Goal: Contribute content: Add original content to the website for others to see

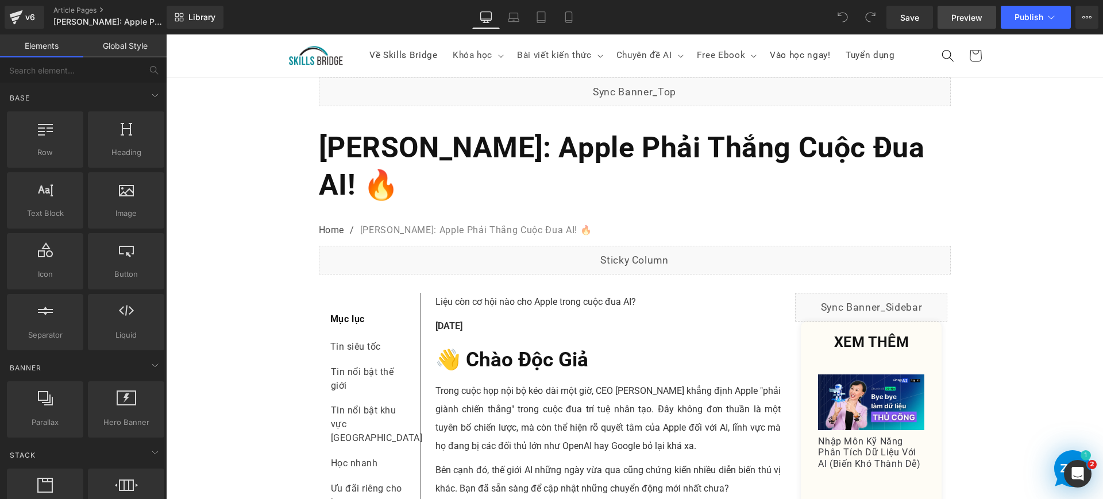
click at [970, 13] on span "Preview" at bounding box center [966, 17] width 31 height 12
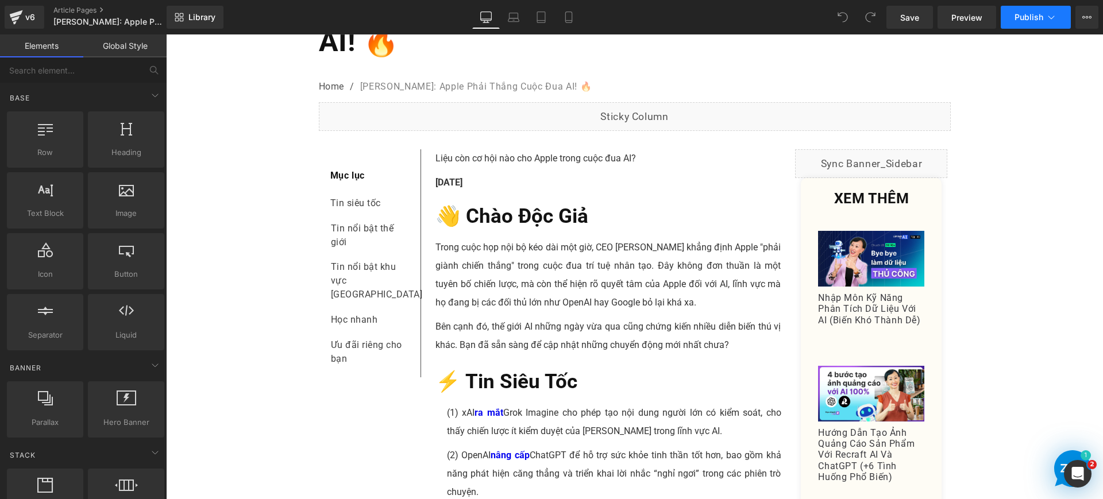
click at [1043, 17] on button "Publish" at bounding box center [1035, 17] width 70 height 23
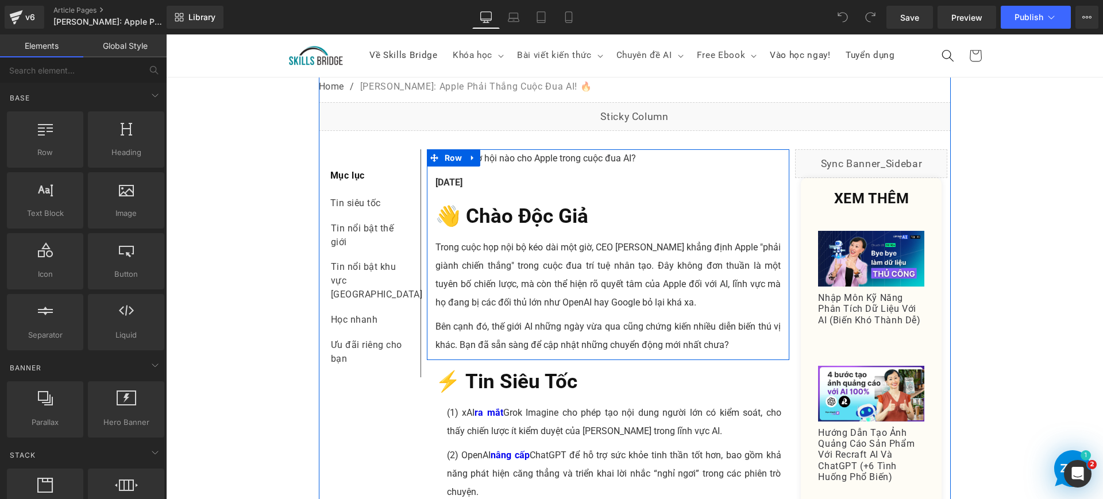
scroll to position [0, 0]
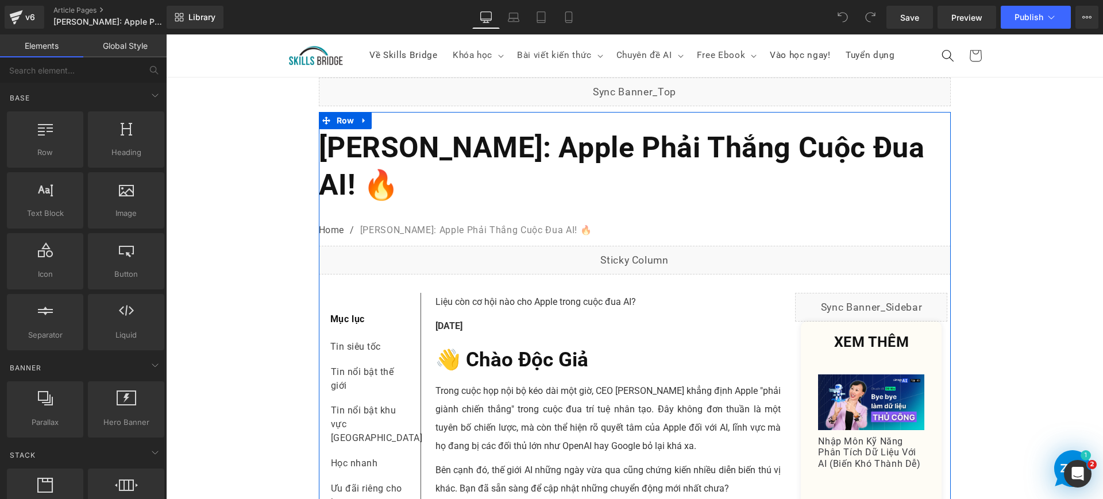
click at [523, 151] on b "[PERSON_NAME]: Apple Phải Thắng Cuộc Đua AI! 🔥" at bounding box center [622, 166] width 606 height 71
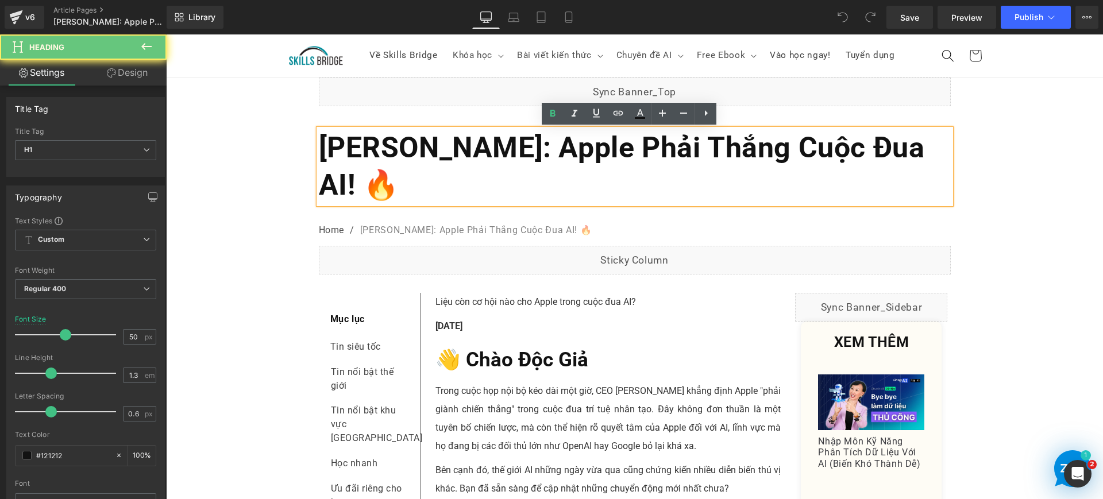
click at [523, 151] on b "[PERSON_NAME]: Apple Phải Thắng Cuộc Đua AI! 🔥" at bounding box center [622, 166] width 606 height 71
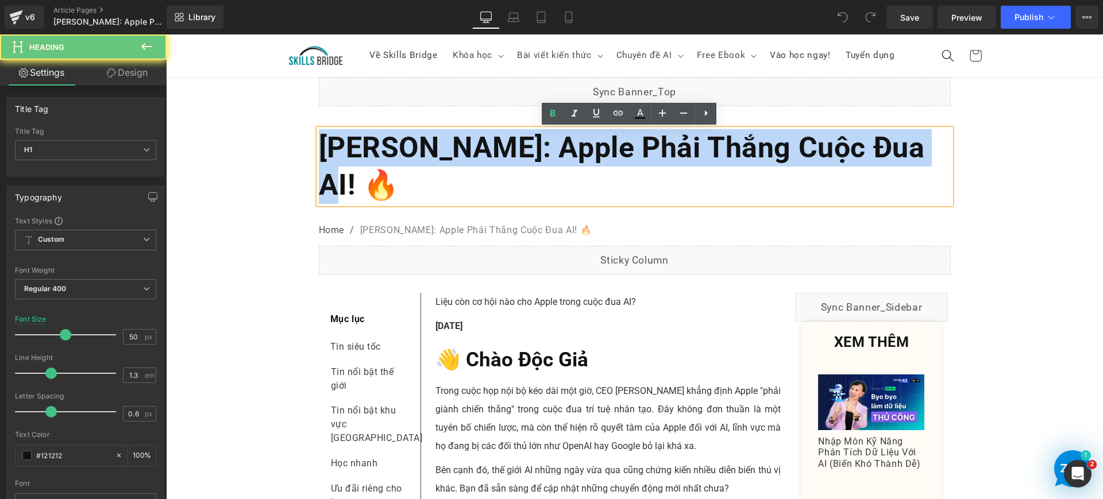
click at [523, 151] on b "[PERSON_NAME]: Apple Phải Thắng Cuộc Đua AI! 🔥" at bounding box center [622, 166] width 606 height 71
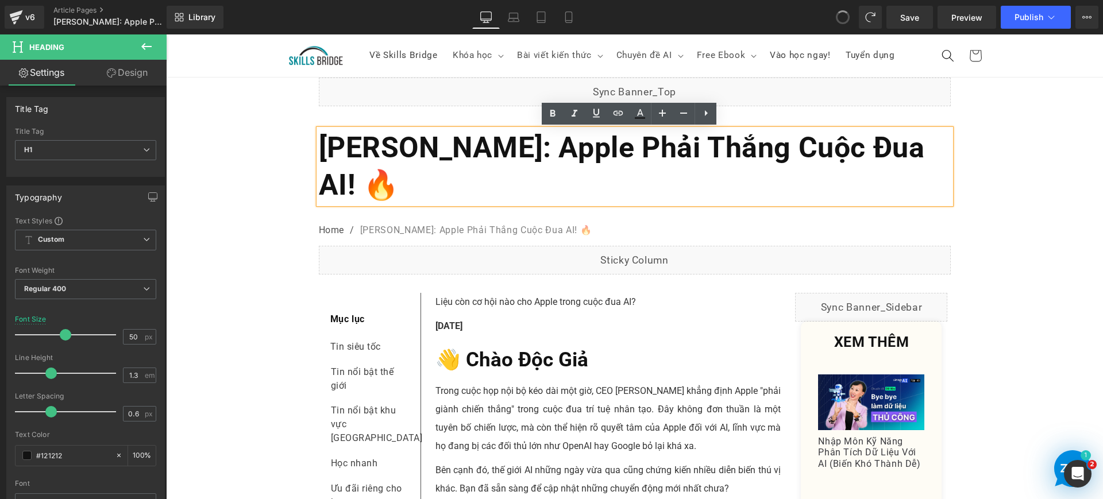
click at [606, 149] on b "[PERSON_NAME]: Apple Phải Thắng Cuộc Đua AI! 🔥" at bounding box center [622, 166] width 606 height 71
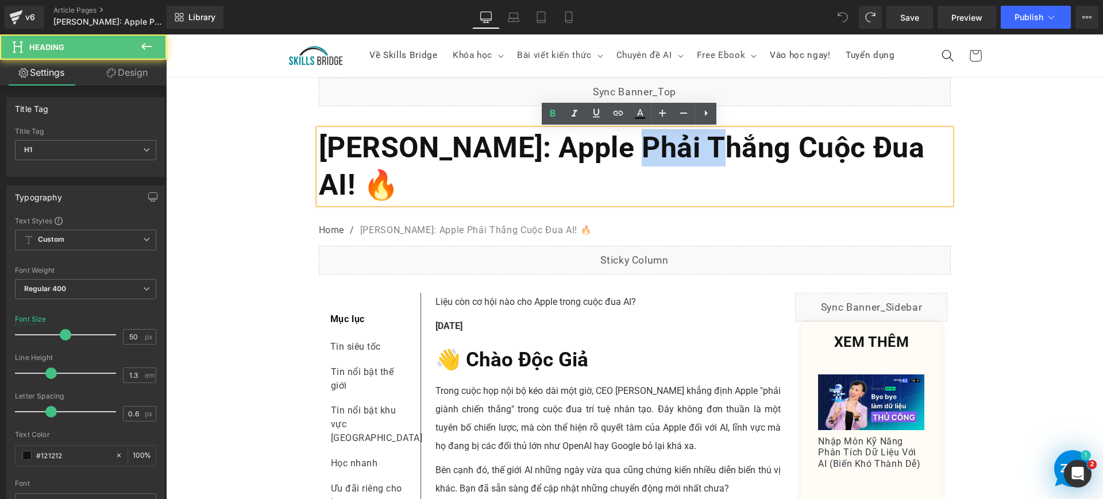
click at [606, 149] on b "[PERSON_NAME]: Apple Phải Thắng Cuộc Đua AI! 🔥" at bounding box center [622, 166] width 606 height 71
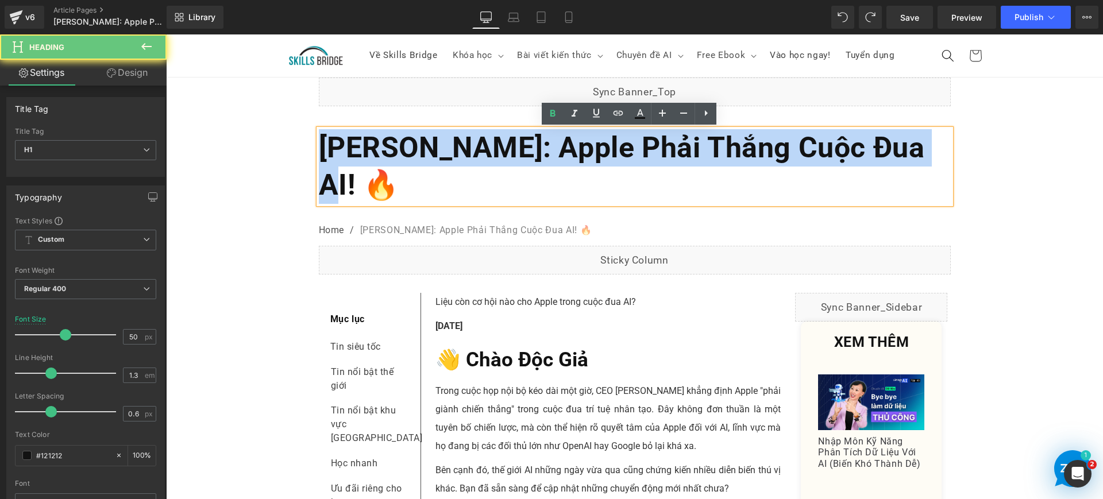
click at [606, 149] on b "[PERSON_NAME]: Apple Phải Thắng Cuộc Đua AI! 🔥" at bounding box center [622, 166] width 606 height 71
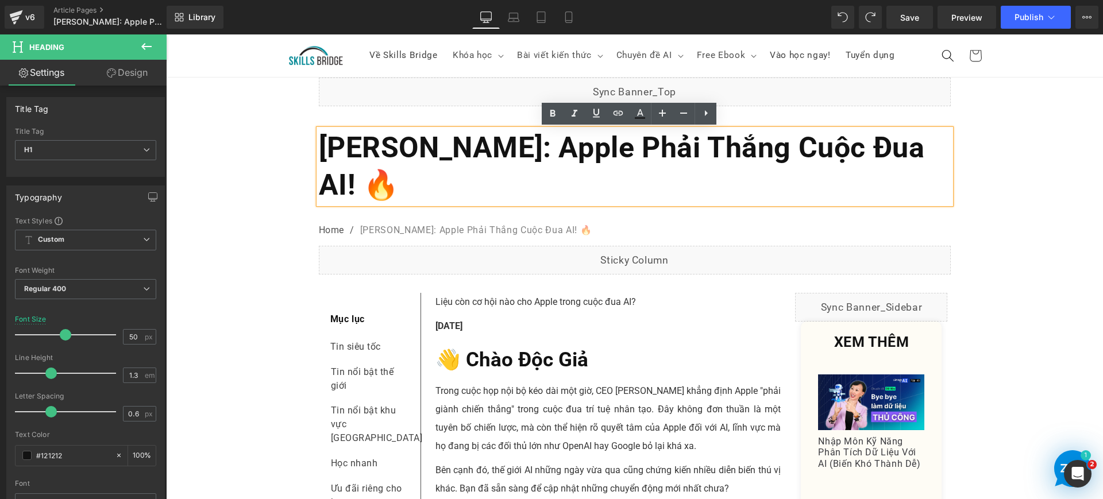
click at [562, 150] on b "[PERSON_NAME]: Apple Phải Thắng Cuộc Đua AI! 🔥" at bounding box center [622, 166] width 606 height 71
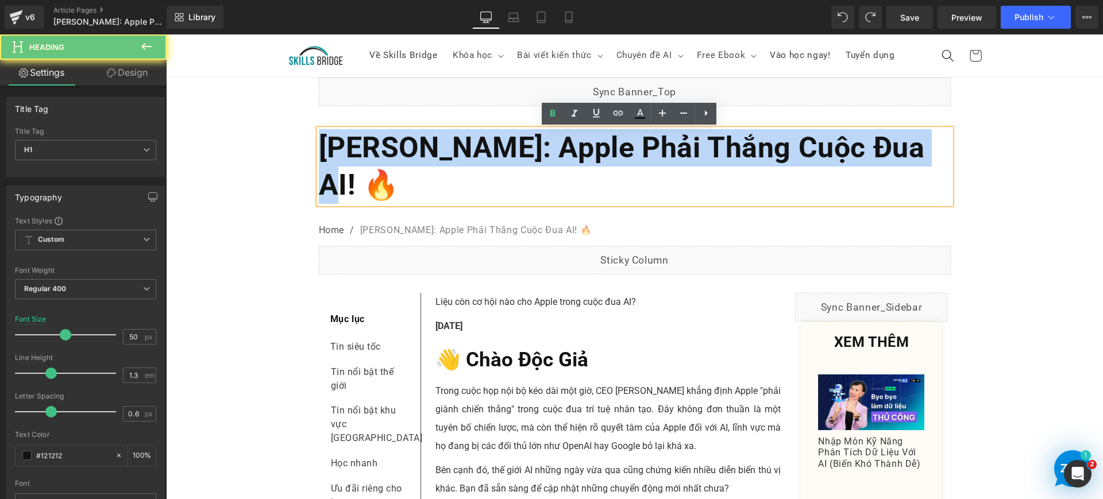
click at [562, 150] on b "[PERSON_NAME]: Apple Phải Thắng Cuộc Đua AI! 🔥" at bounding box center [622, 166] width 606 height 71
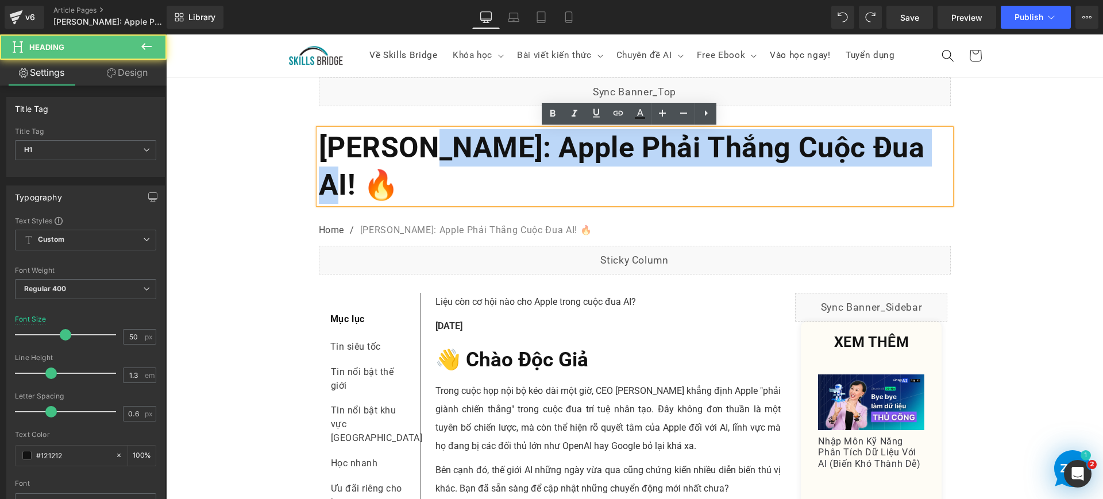
drag, startPoint x: 900, startPoint y: 155, endPoint x: 428, endPoint y: 144, distance: 472.8
click at [428, 144] on b "[PERSON_NAME]: Apple Phải Thắng Cuộc Đua AI! 🔥" at bounding box center [622, 166] width 606 height 71
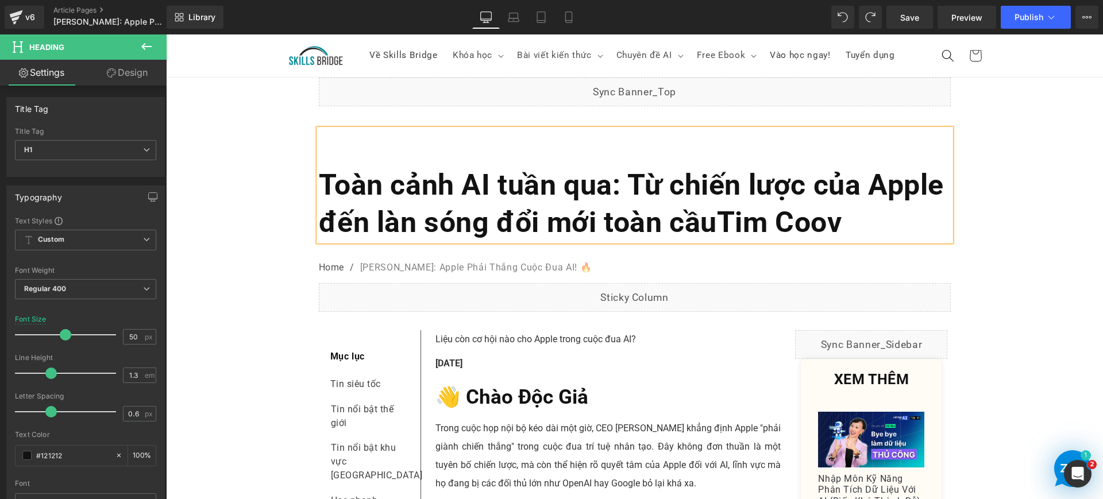
click at [462, 92] on div "Liquid" at bounding box center [635, 92] width 632 height 29
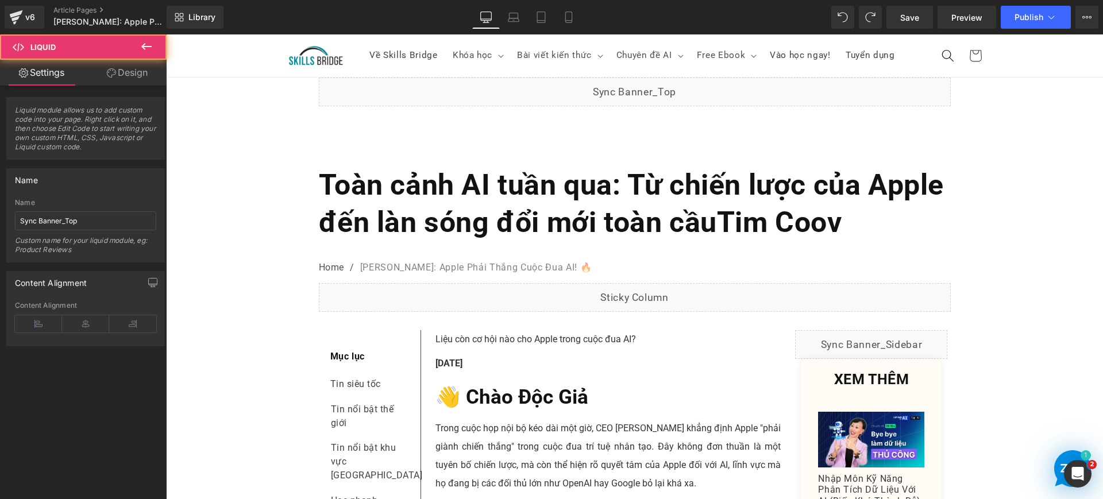
click at [466, 143] on h1 at bounding box center [635, 147] width 632 height 37
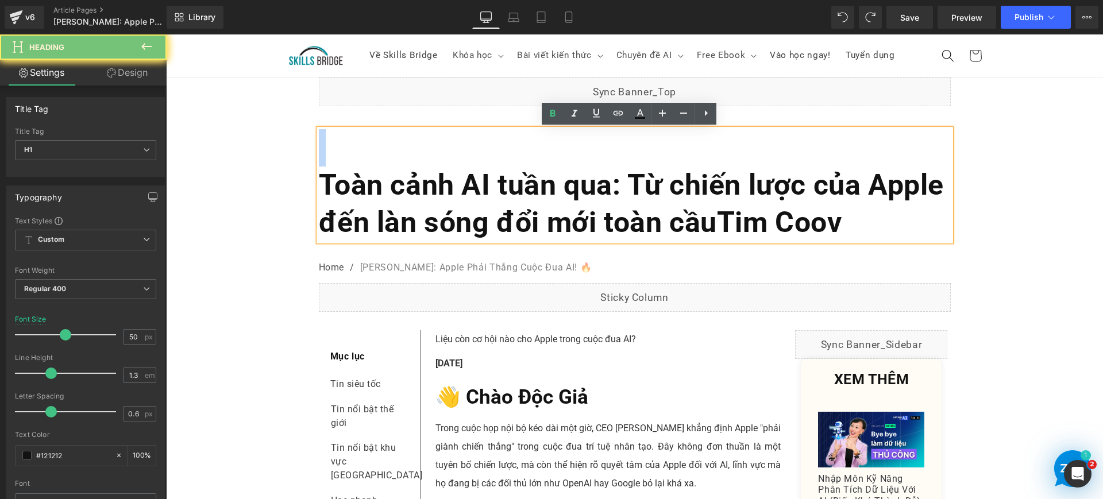
click at [466, 143] on h1 at bounding box center [635, 147] width 632 height 37
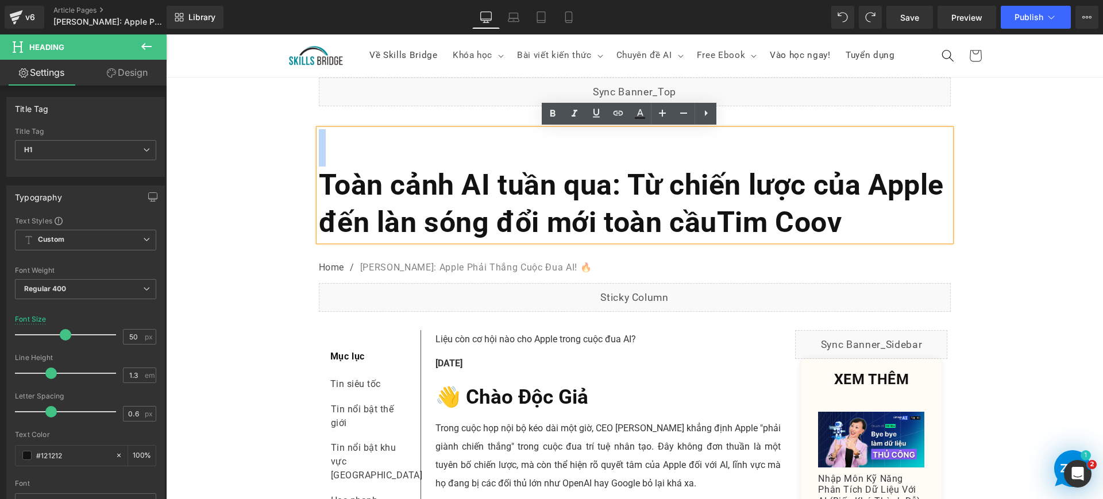
click at [466, 144] on h1 at bounding box center [635, 147] width 632 height 37
drag, startPoint x: 424, startPoint y: 144, endPoint x: 403, endPoint y: 150, distance: 21.5
click at [423, 144] on h1 at bounding box center [635, 147] width 632 height 37
click at [403, 150] on h1 at bounding box center [635, 147] width 632 height 37
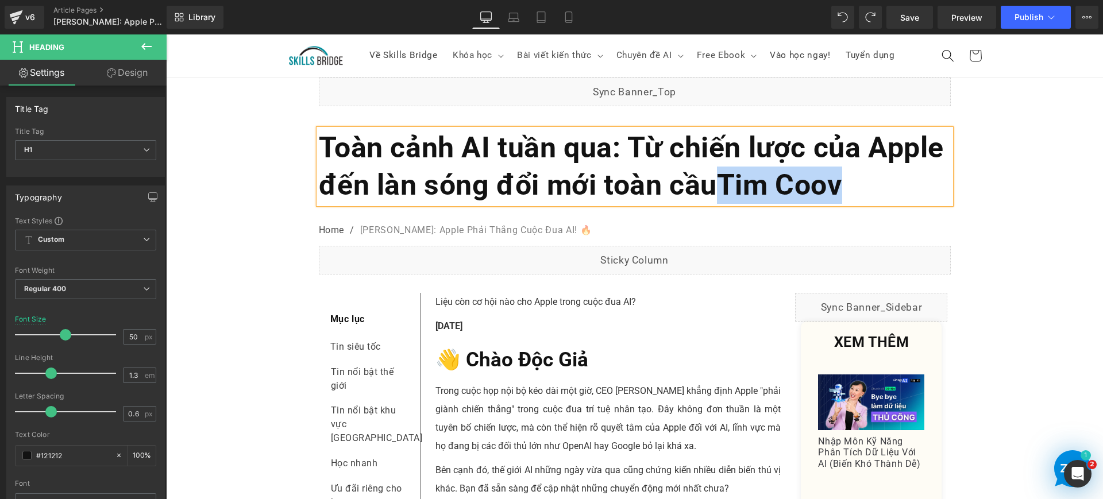
drag, startPoint x: 864, startPoint y: 195, endPoint x: 712, endPoint y: 190, distance: 152.2
click at [712, 190] on h1 "Toàn cảnh AI tuần qua: Từ chiến lược của Apple đến làn sóng đổi mới toàn cầuTim…" at bounding box center [635, 166] width 632 height 75
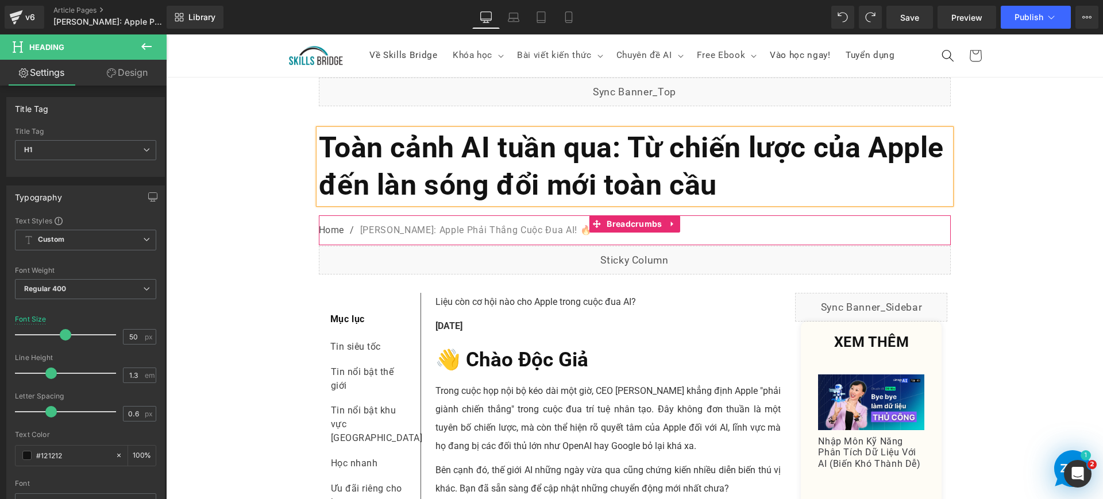
click at [560, 230] on nav "Home / [PERSON_NAME]: Apple Phải Thắng Cuộc Đua AI! 🔥" at bounding box center [635, 230] width 632 height 30
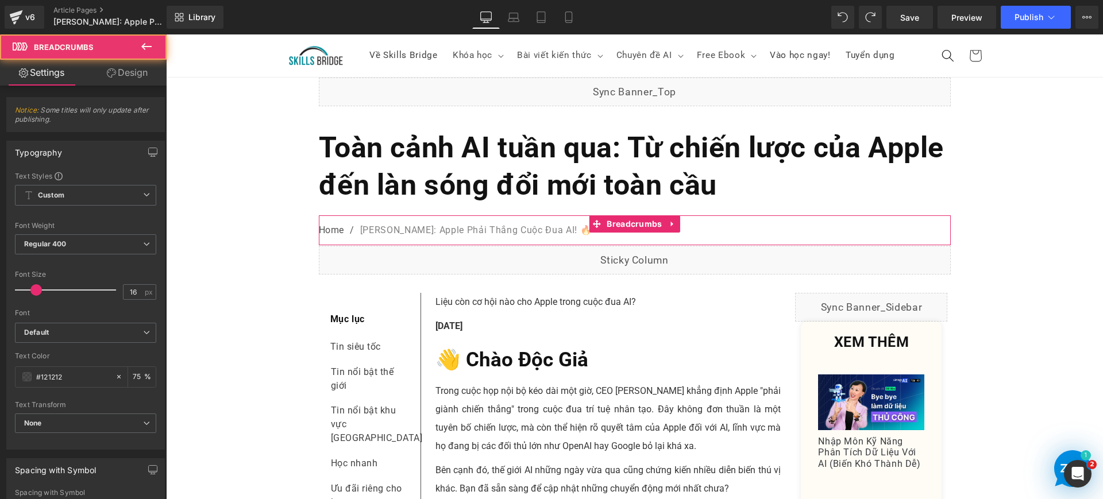
click at [508, 229] on nav "Home / [PERSON_NAME]: Apple Phải Thắng Cuộc Đua AI! 🔥" at bounding box center [635, 230] width 632 height 30
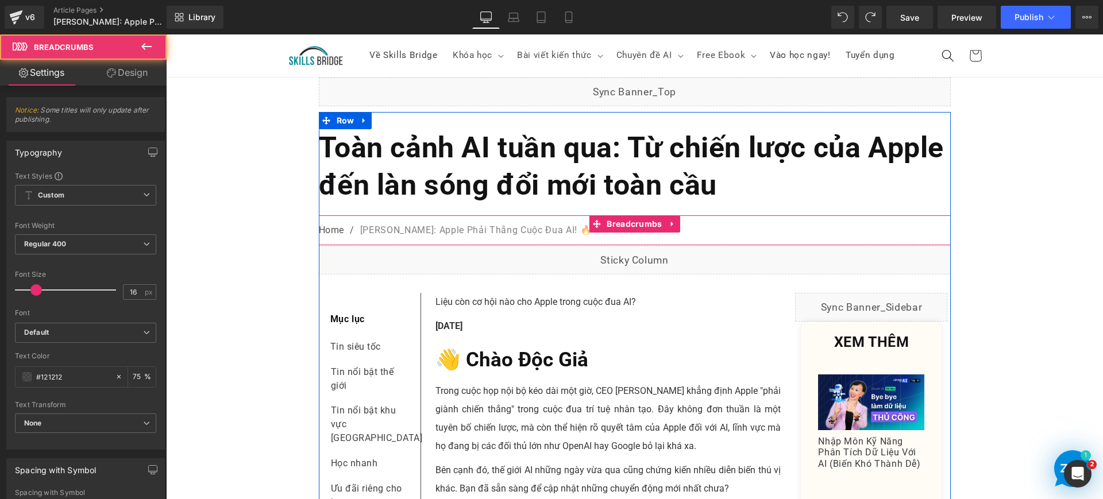
click at [466, 229] on nav "Home / [PERSON_NAME]: Apple Phải Thắng Cuộc Đua AI! 🔥" at bounding box center [635, 230] width 632 height 30
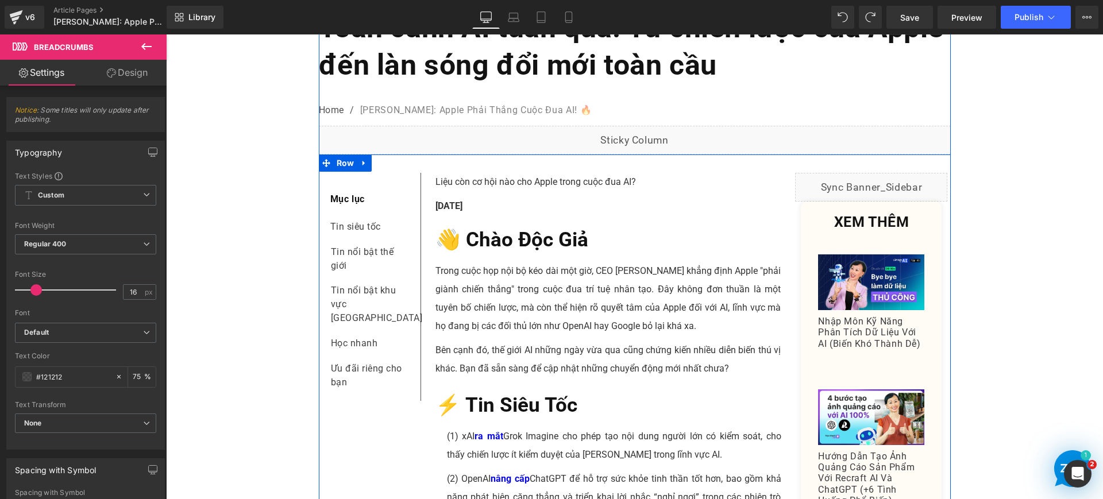
scroll to position [144, 0]
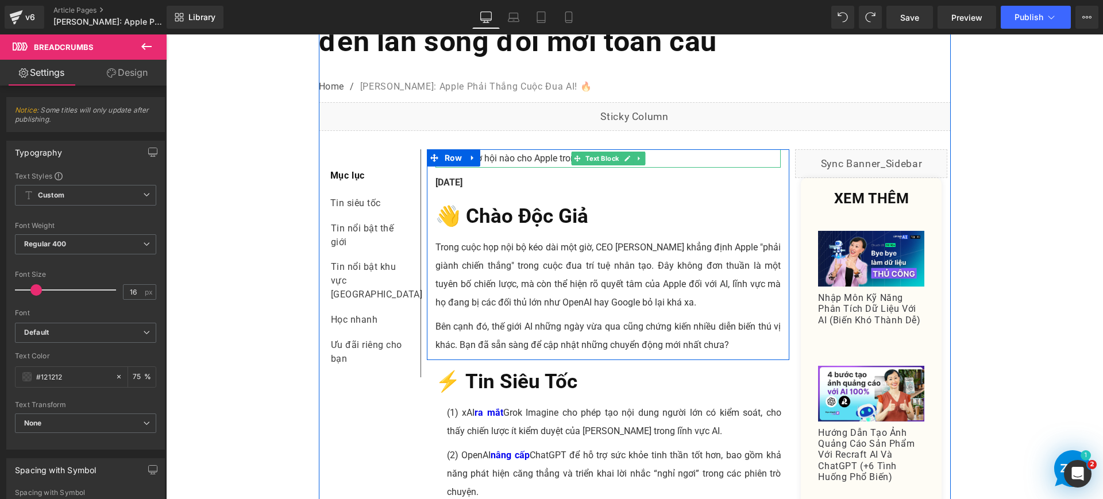
click at [691, 161] on p "Liệu còn cơ hội nào cho Apple trong cuộc đua AI?" at bounding box center [608, 158] width 346 height 18
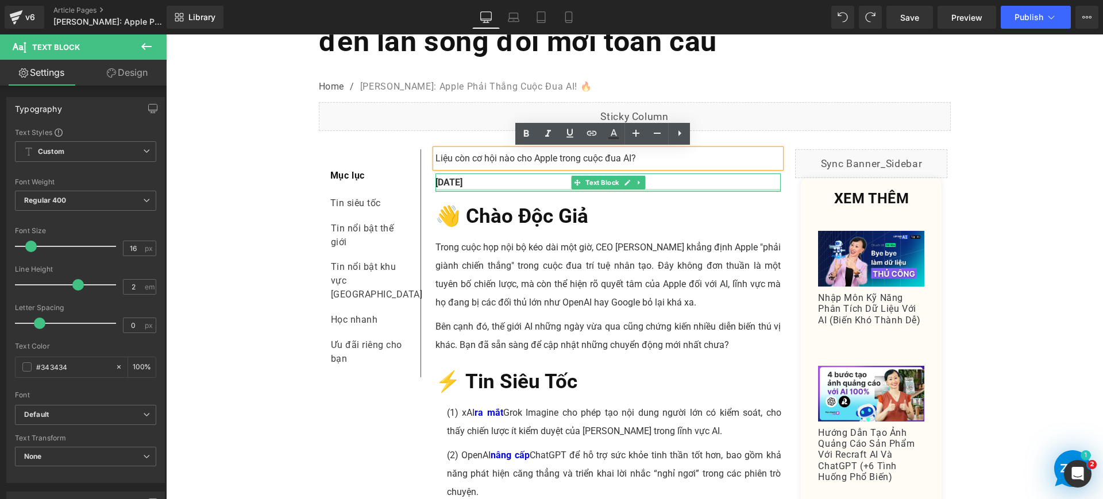
click at [462, 184] on strong "[DATE]" at bounding box center [448, 182] width 27 height 11
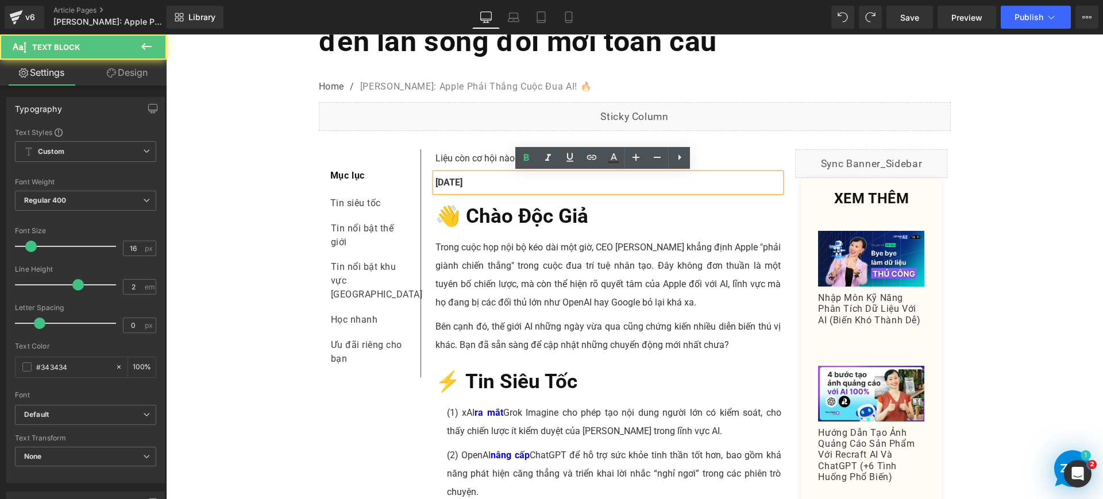
click at [507, 181] on p "[DATE]" at bounding box center [608, 182] width 346 height 18
click at [507, 180] on p "[DATE]" at bounding box center [608, 182] width 346 height 18
click at [755, 239] on div "Trong cuộc họp nội bộ kéo dài một giờ, CEO [PERSON_NAME] khẳng định Apple "phải…" at bounding box center [608, 275] width 346 height 74
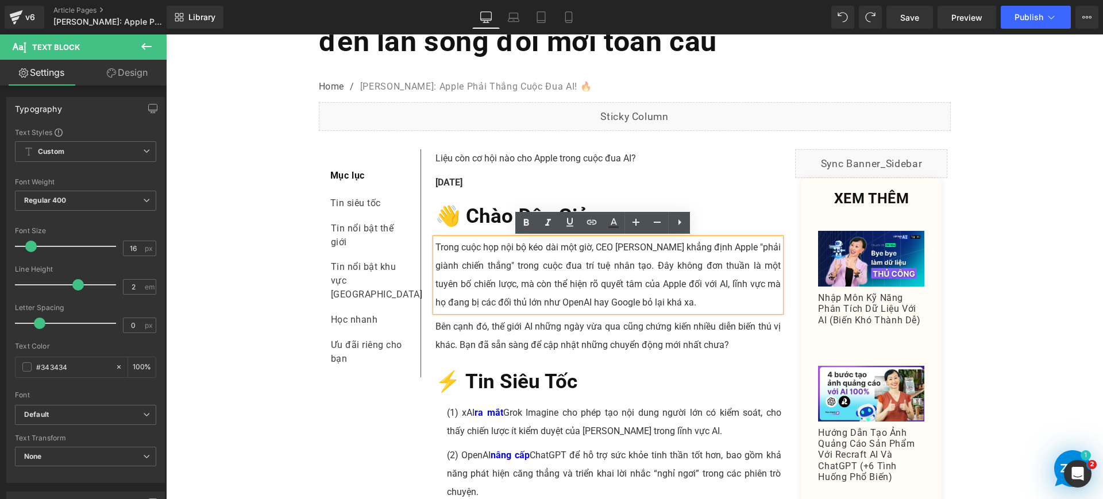
click at [726, 188] on div "[DATE] Text Block" at bounding box center [608, 182] width 346 height 18
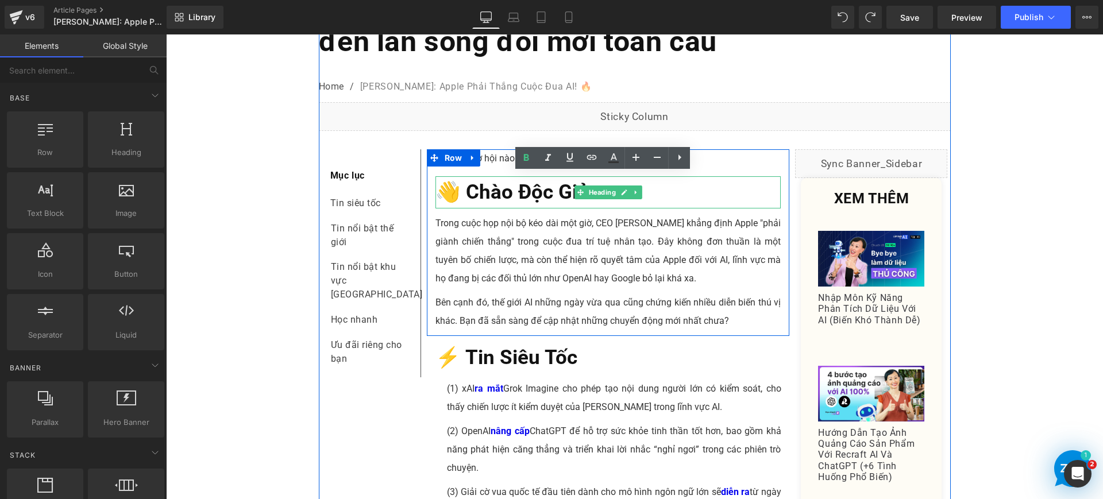
click at [525, 194] on span "👋 Chào Độc Giả" at bounding box center [511, 192] width 153 height 24
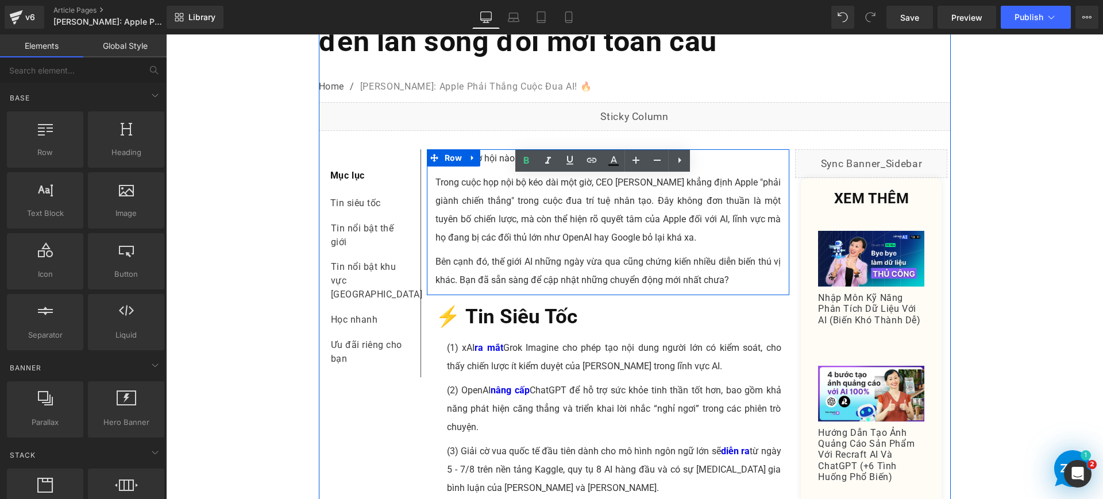
click at [469, 158] on icon at bounding box center [473, 157] width 8 height 9
click at [489, 194] on p "Trong cuộc họp nội bộ kéo dài một giờ, CEO [PERSON_NAME] khẳng định Apple "phải…" at bounding box center [608, 210] width 346 height 74
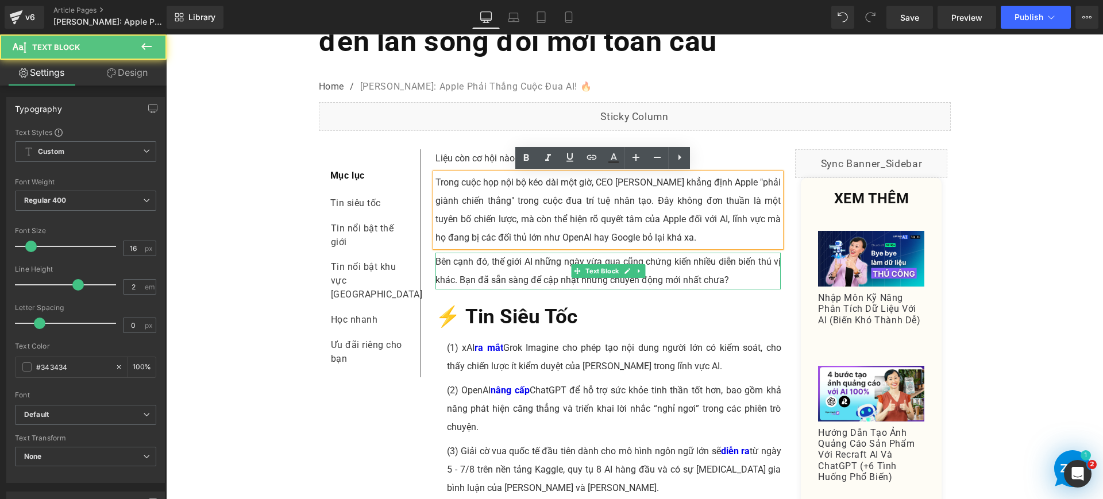
click at [525, 265] on p "Bên cạnh đó, thế giới AI những ngày vừa qua cũng chứng kiến nhiều diễn biến thú…" at bounding box center [608, 271] width 346 height 37
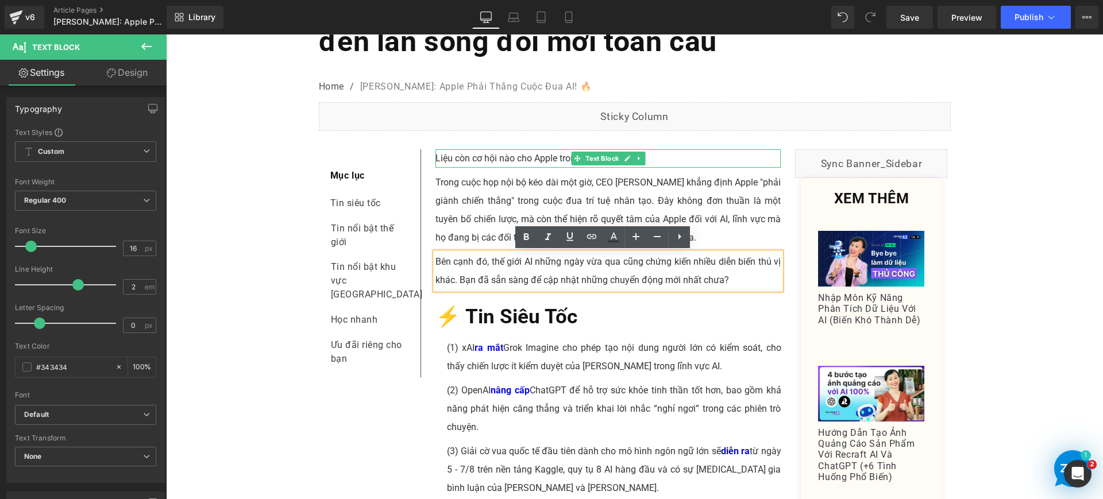
click at [712, 153] on p "Liệu còn cơ hội nào cho Apple trong cuộc đua AI?" at bounding box center [608, 158] width 346 height 18
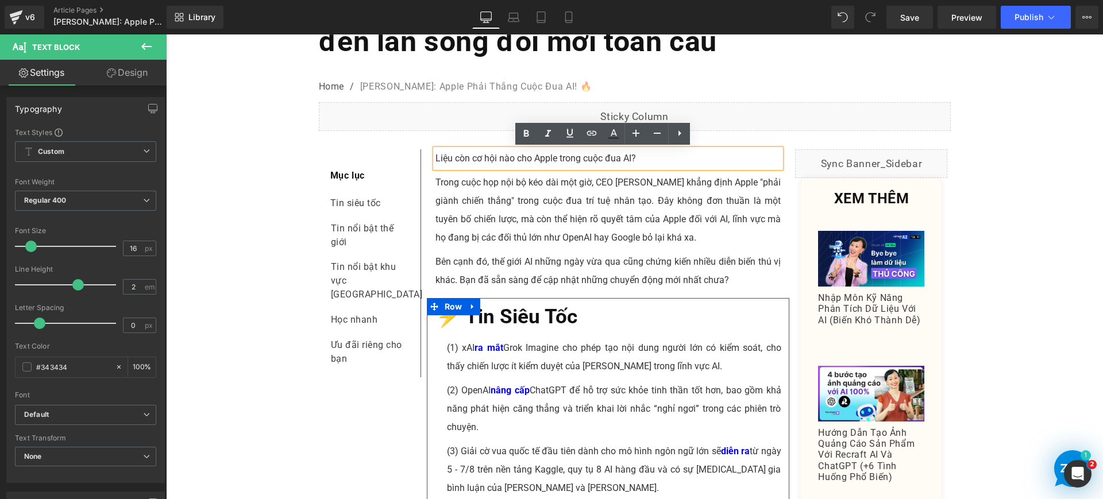
click at [646, 321] on h2 "⚡️ Tin Siêu Tốc" at bounding box center [608, 317] width 346 height 32
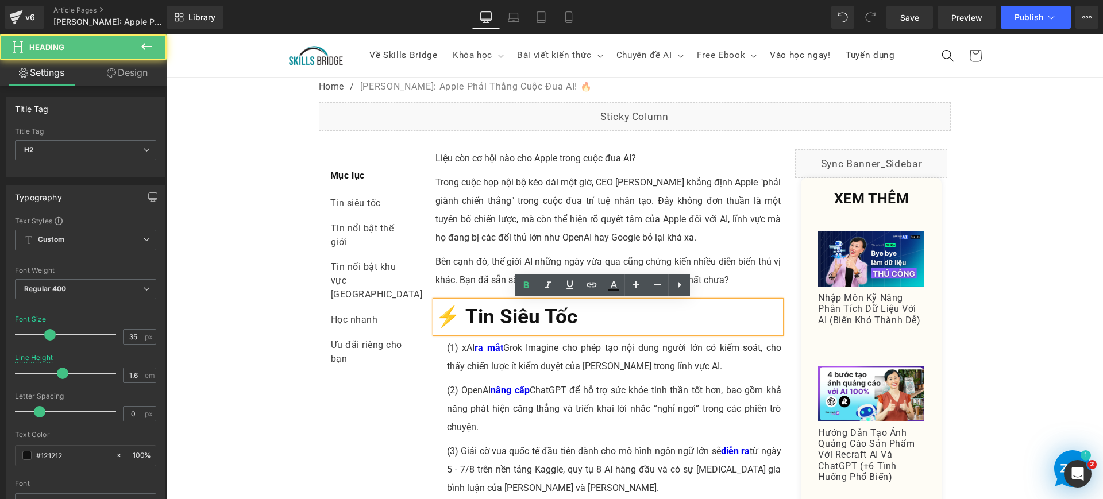
click at [582, 315] on h2 "⚡️ Tin Siêu Tốc" at bounding box center [608, 317] width 346 height 32
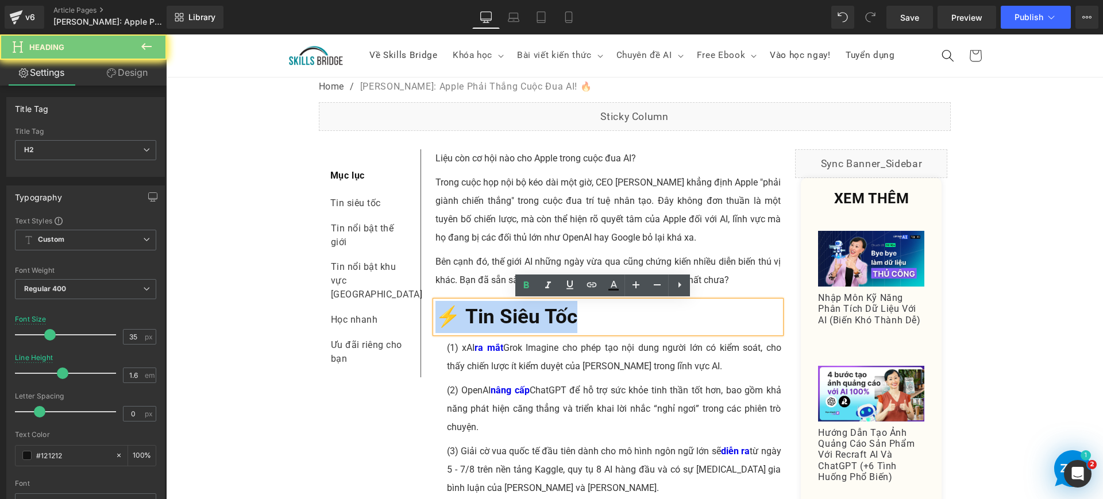
click at [582, 315] on h2 "⚡️ Tin Siêu Tốc" at bounding box center [608, 317] width 346 height 32
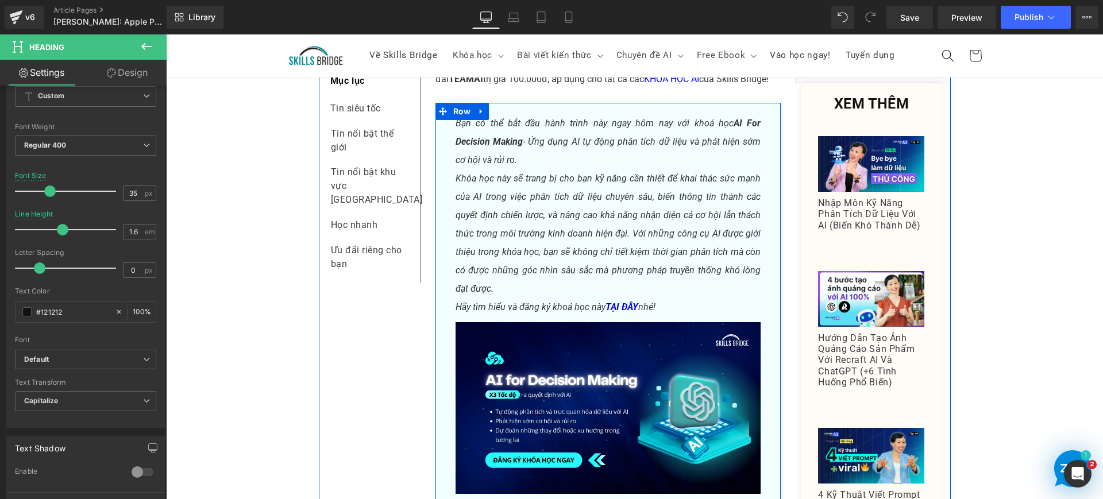
scroll to position [3733, 0]
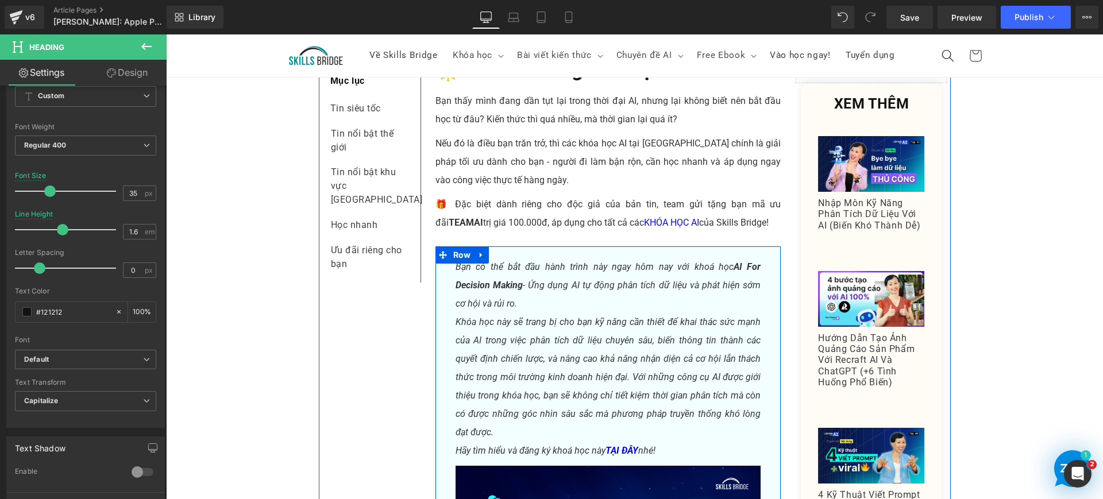
click at [725, 316] on span "Khóa học này sẽ trang bị cho bạn kỹ năng cần thiết để khai thác sức mạnh của AI…" at bounding box center [608, 376] width 306 height 121
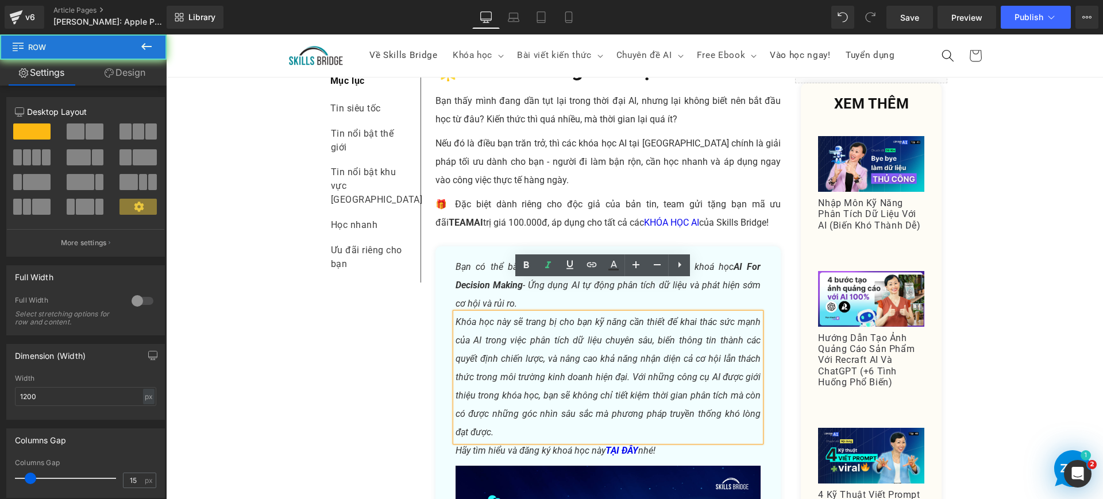
click at [475, 246] on div "Bạn có thể bắt đầu hành trình này ngay hôm nay với khoá học AI For Decision Mak…" at bounding box center [608, 450] width 346 height 408
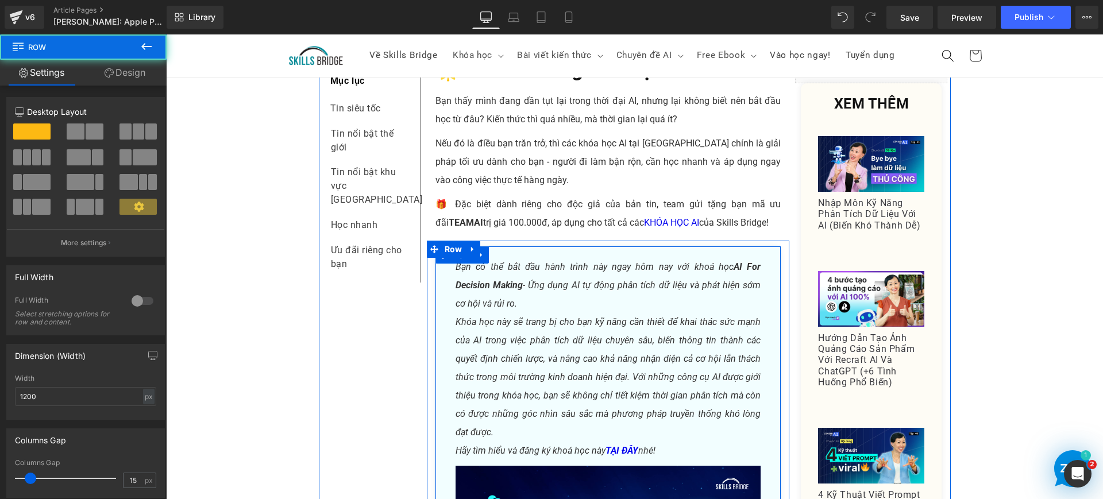
click at [440, 258] on div "Bạn có thể bắt đầu hành trình này ngay hôm nay với khoá học AI For Decision Mak…" at bounding box center [608, 453] width 346 height 391
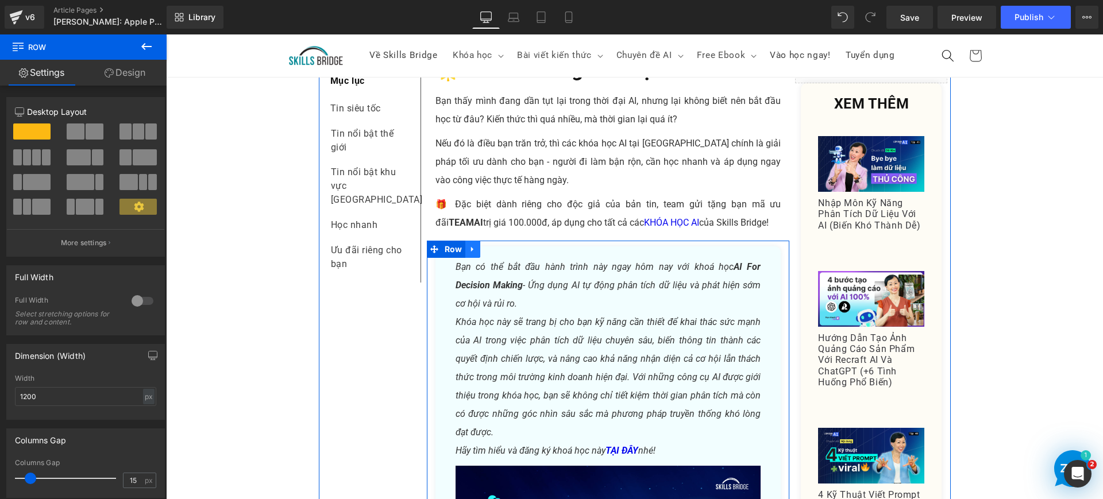
click at [469, 245] on icon at bounding box center [473, 249] width 8 height 9
click at [498, 245] on icon at bounding box center [502, 249] width 8 height 8
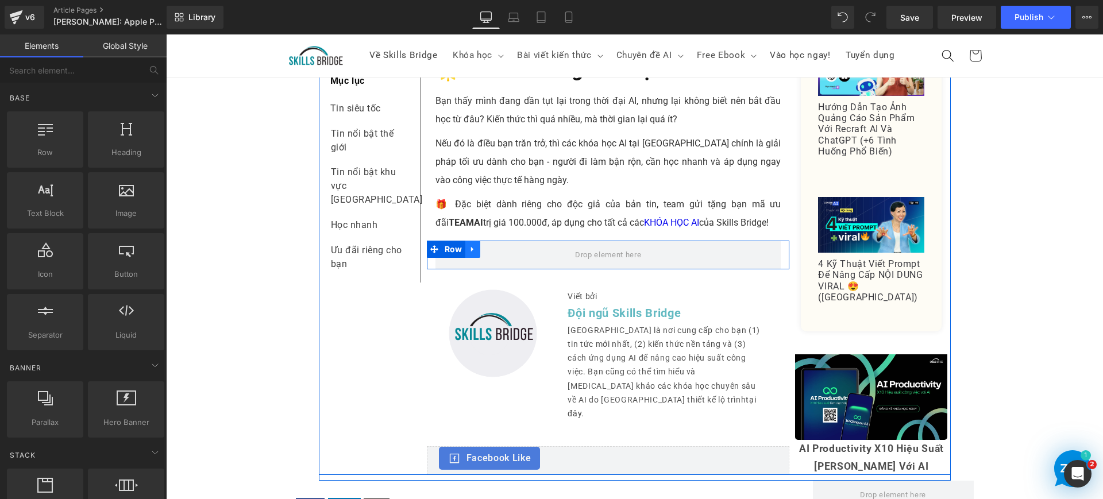
click at [471, 247] on icon at bounding box center [472, 249] width 2 height 5
click at [498, 245] on icon at bounding box center [502, 249] width 8 height 8
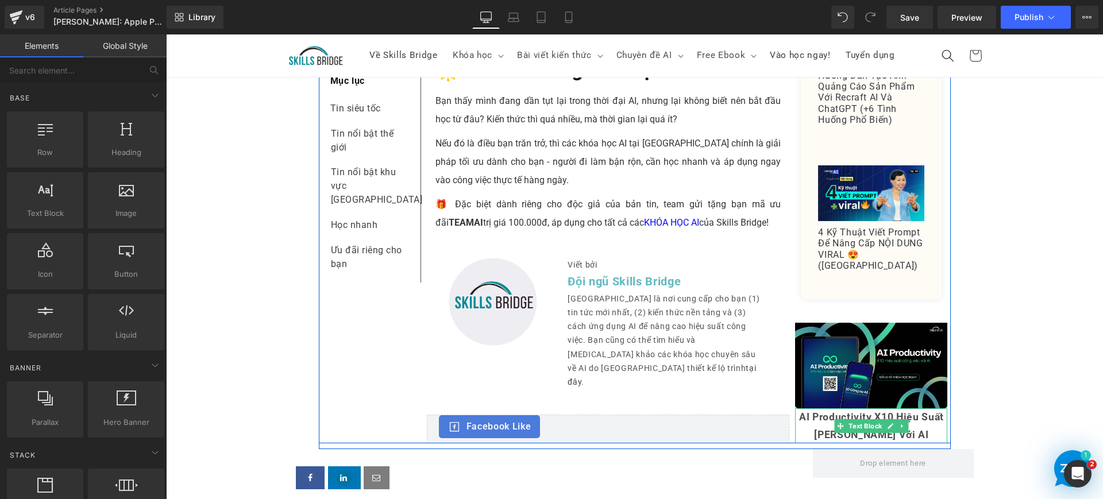
click at [887, 423] on icon at bounding box center [890, 426] width 6 height 7
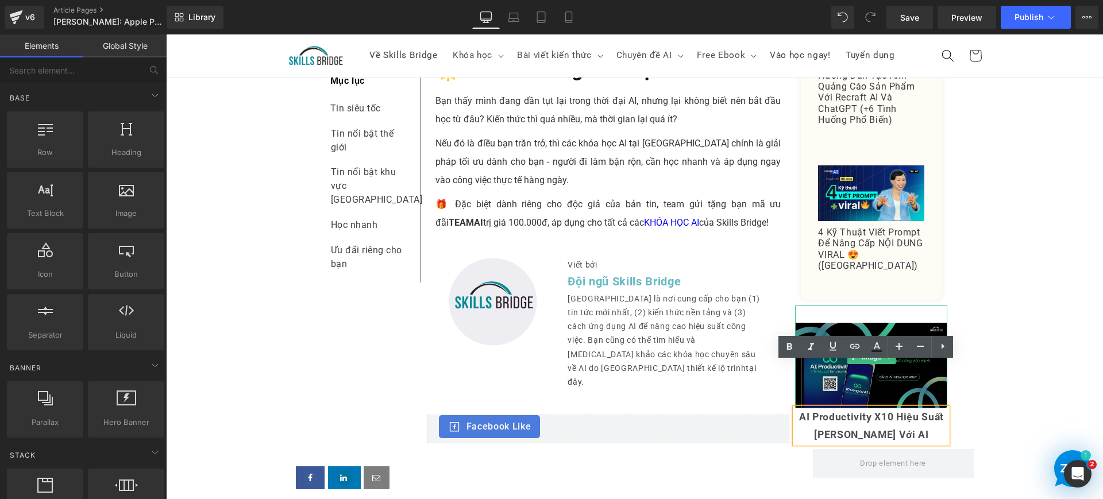
click at [884, 306] on img at bounding box center [871, 357] width 152 height 103
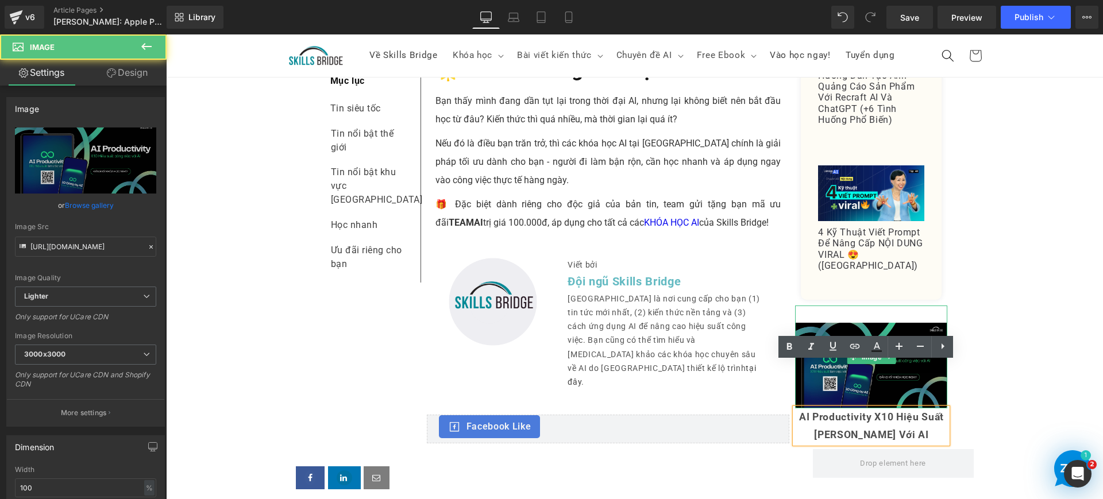
click at [900, 308] on img at bounding box center [871, 357] width 152 height 103
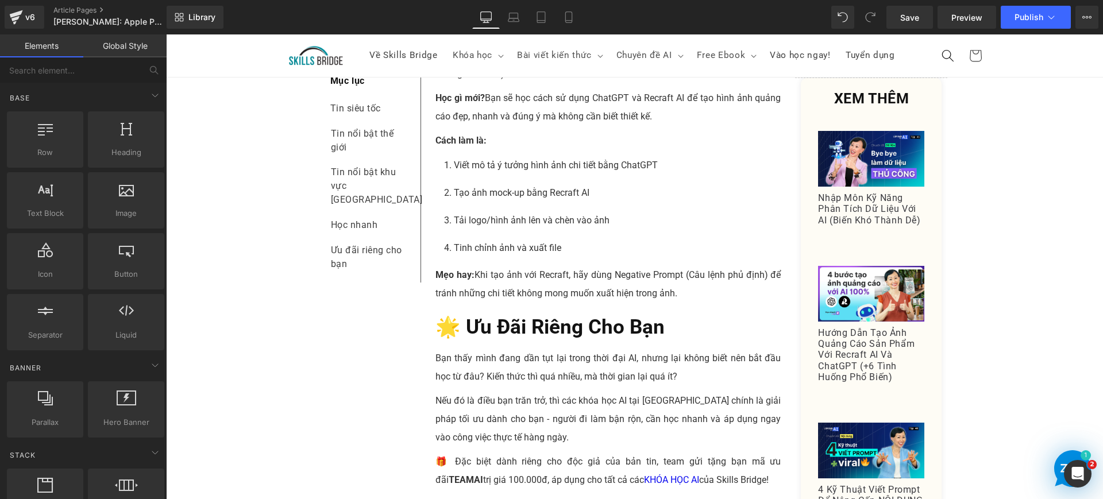
scroll to position [3158, 0]
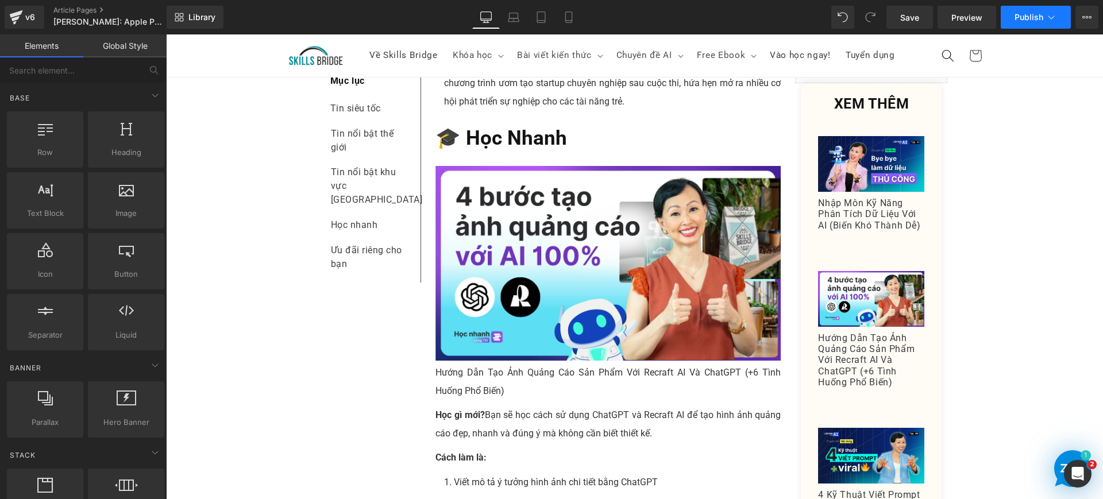
click at [1054, 20] on icon at bounding box center [1050, 16] width 11 height 11
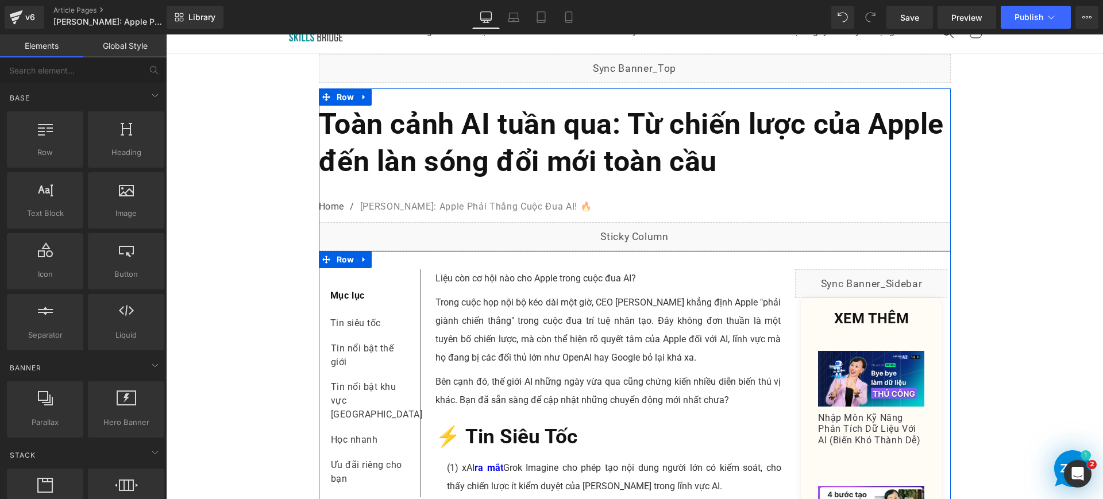
scroll to position [0, 0]
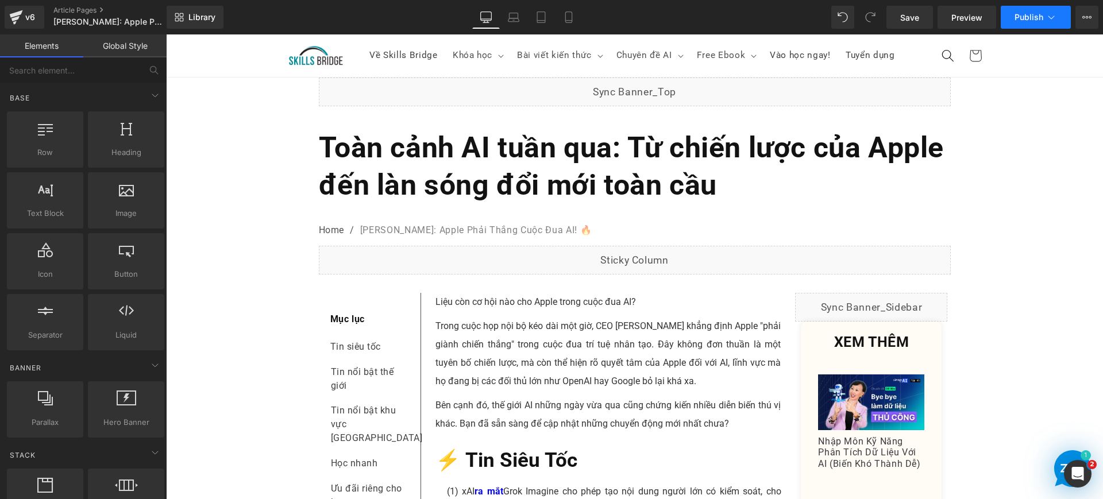
click at [1055, 17] on icon at bounding box center [1050, 16] width 11 height 11
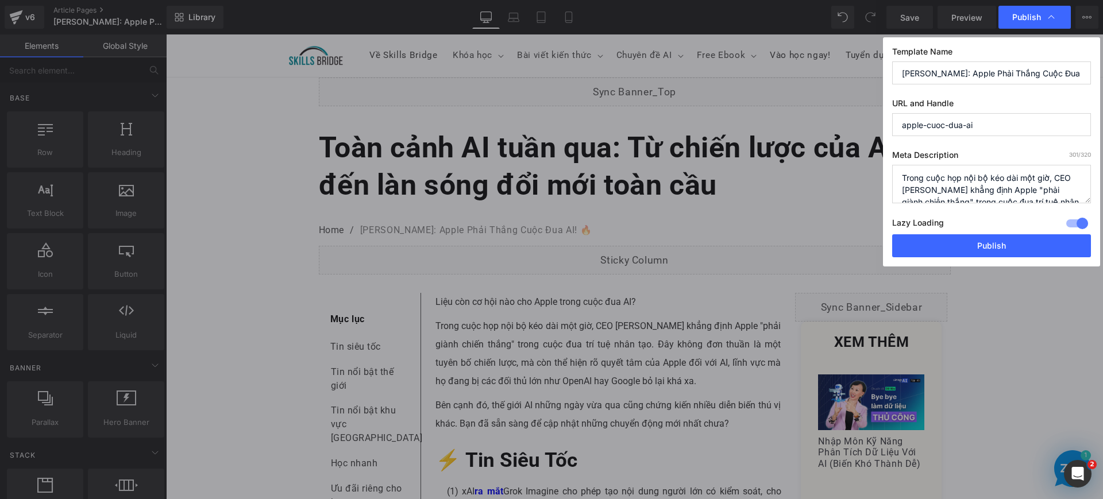
click at [1027, 83] on input "[PERSON_NAME]: Apple Phải Thắng Cuộc Đua AI! 🔥" at bounding box center [991, 72] width 199 height 23
paste input "Toàn cảnh AI tuần qua: Từ chiến lược của Apple đến làn sóng đổi mới toàn cầu"
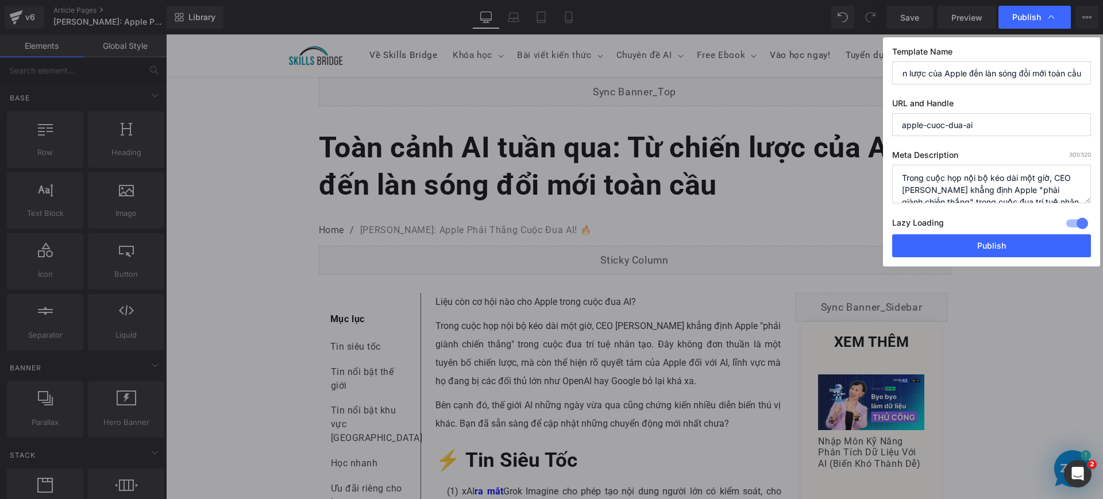
type input "Toàn cảnh AI tuần qua: Từ chiến lược của Apple đến làn sóng đổi mới toàn cầu"
click at [1003, 129] on input "apple-cuoc-dua-ai" at bounding box center [991, 124] width 199 height 23
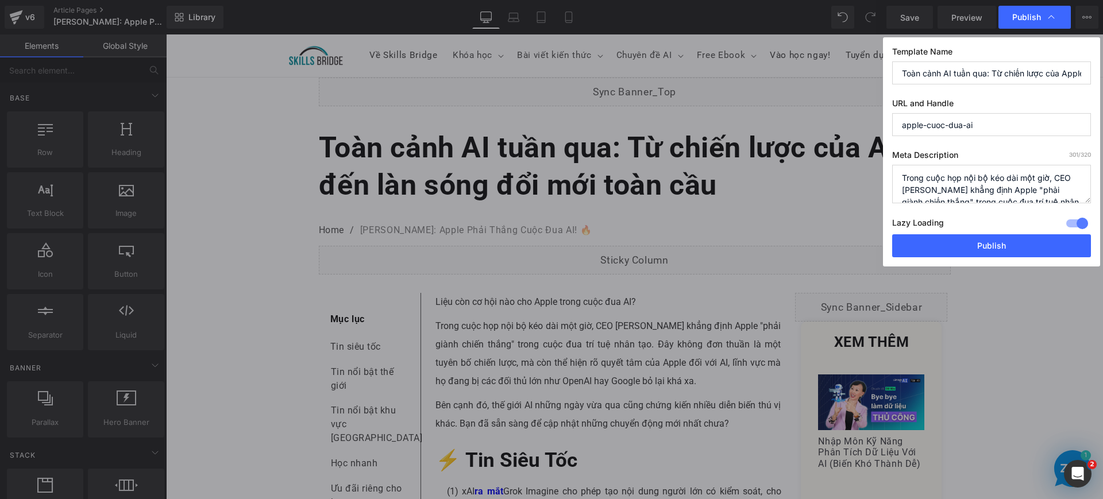
click at [1003, 129] on input "apple-cuoc-dua-ai" at bounding box center [991, 124] width 199 height 23
type input "toan-canh-ai-tuan-qua-tu-chien-luoc-cua-apple-den-lan-song-doi-moi-toan-cau"
drag, startPoint x: 1007, startPoint y: 247, endPoint x: 805, endPoint y: 177, distance: 213.9
click at [1007, 247] on button "Publish" at bounding box center [991, 245] width 199 height 23
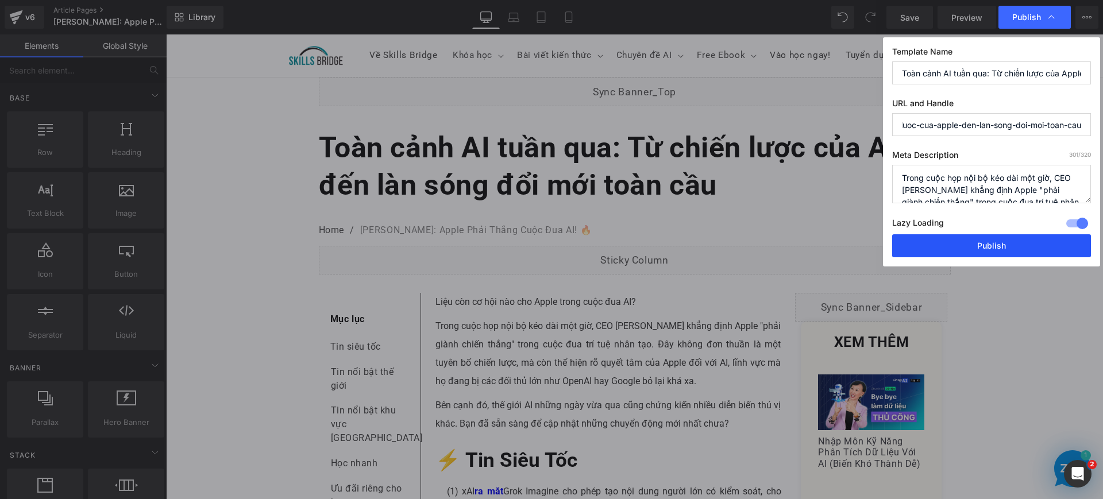
scroll to position [0, 0]
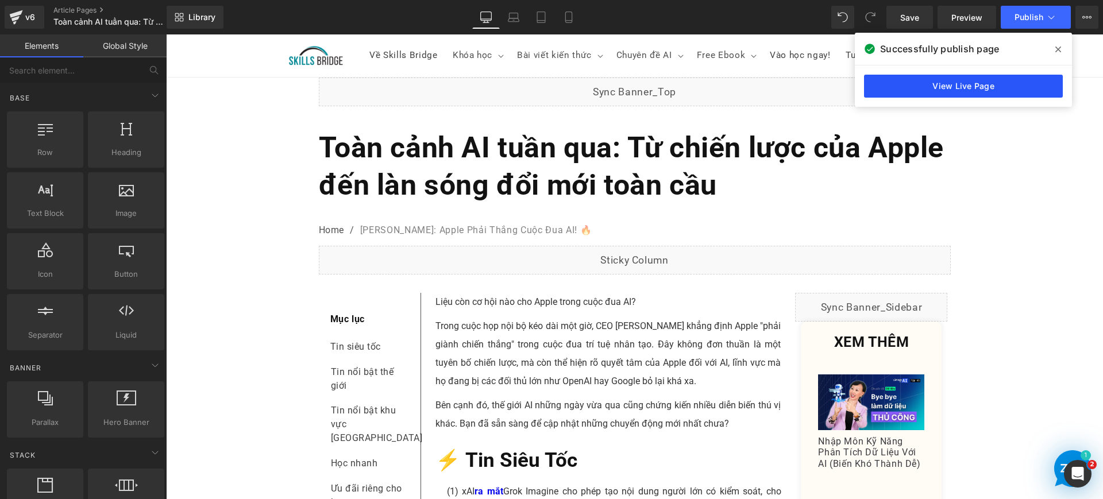
click at [999, 84] on link "View Live Page" at bounding box center [963, 86] width 199 height 23
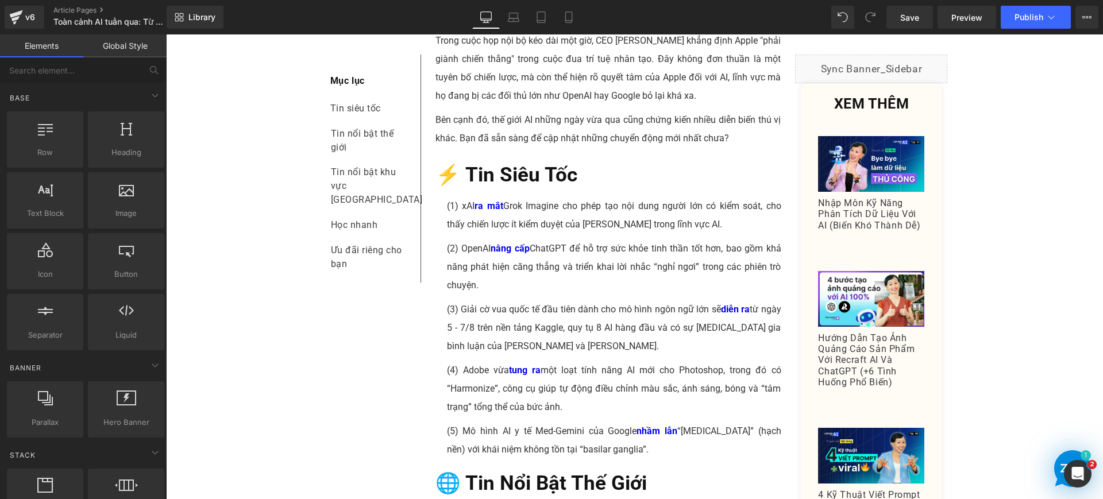
scroll to position [287, 0]
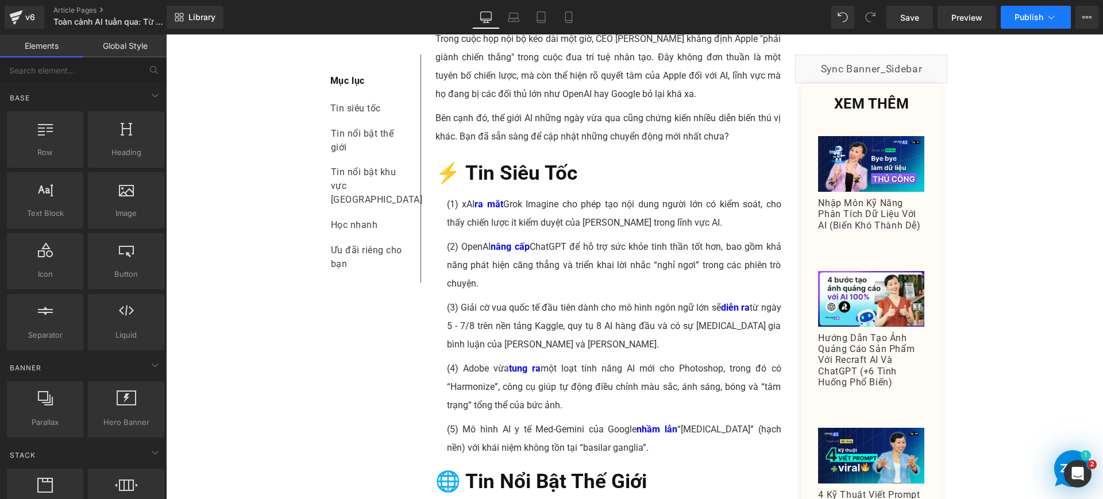
click at [1042, 16] on span "Publish" at bounding box center [1028, 17] width 29 height 9
click at [1087, 19] on icon at bounding box center [1086, 17] width 9 height 9
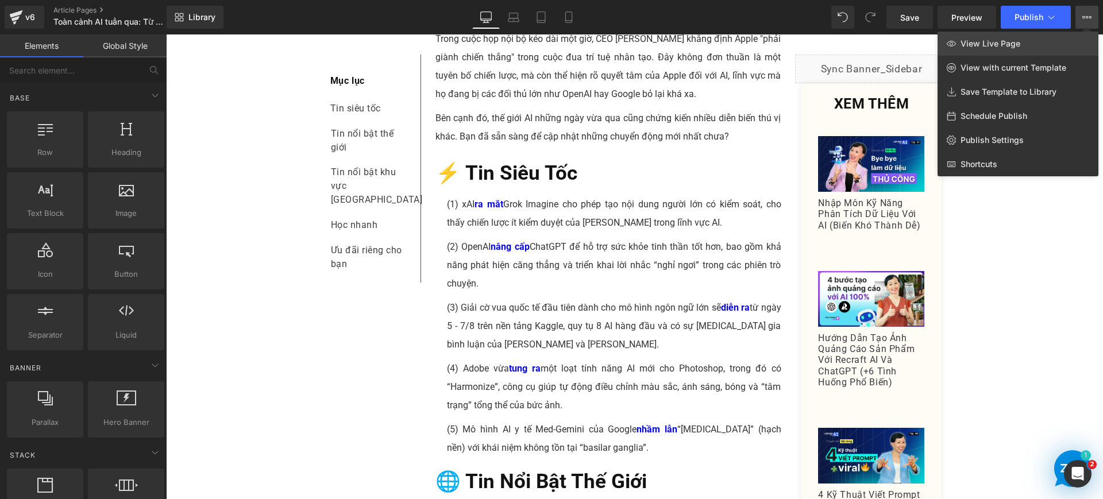
click at [1024, 45] on link "View Live Page" at bounding box center [1017, 44] width 161 height 24
